Goal: Register for event/course

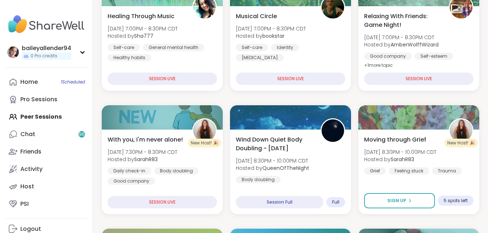
scroll to position [124, 0]
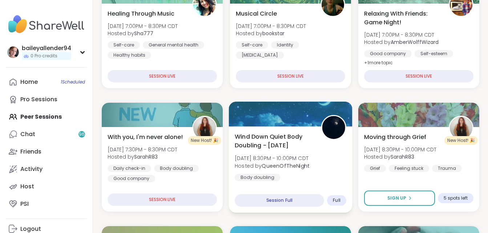
click at [310, 172] on div "Wind Down Quiet Body Doubling - Friday Fri, Sep 05 | 8:30PM - 10:00PM CDT Hoste…" at bounding box center [291, 156] width 112 height 49
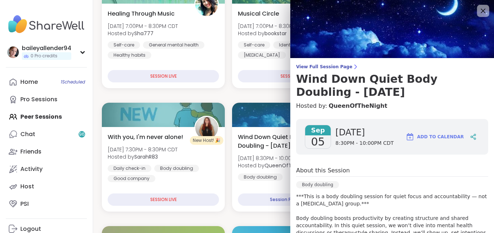
click at [478, 12] on icon at bounding box center [482, 10] width 9 height 9
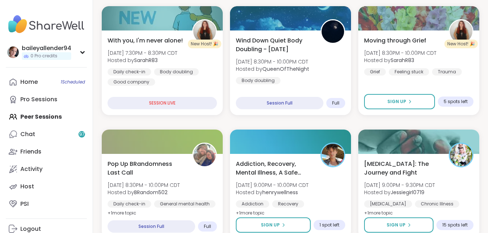
scroll to position [218, 0]
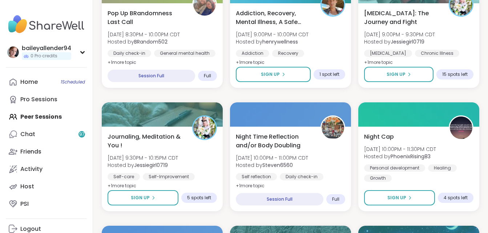
scroll to position [347, 0]
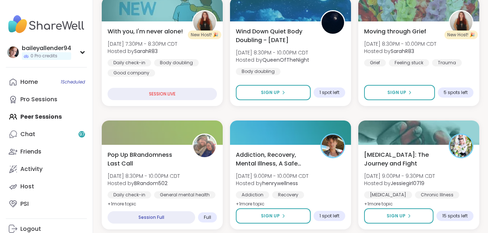
scroll to position [205, 0]
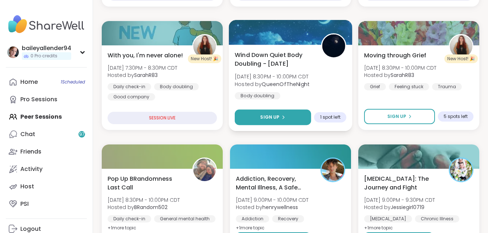
click at [275, 121] on span "Sign Up" at bounding box center [269, 117] width 19 height 7
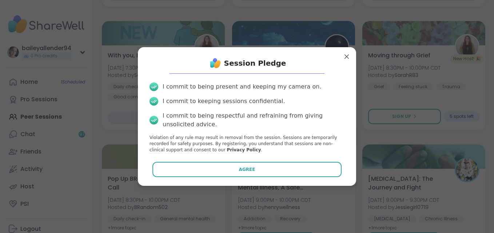
click at [259, 166] on button "Agree" at bounding box center [246, 169] width 189 height 15
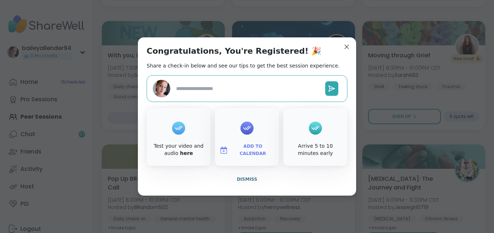
type textarea "*"
click at [237, 181] on span "Dismiss" at bounding box center [247, 179] width 20 height 5
